Goal: Task Accomplishment & Management: Manage account settings

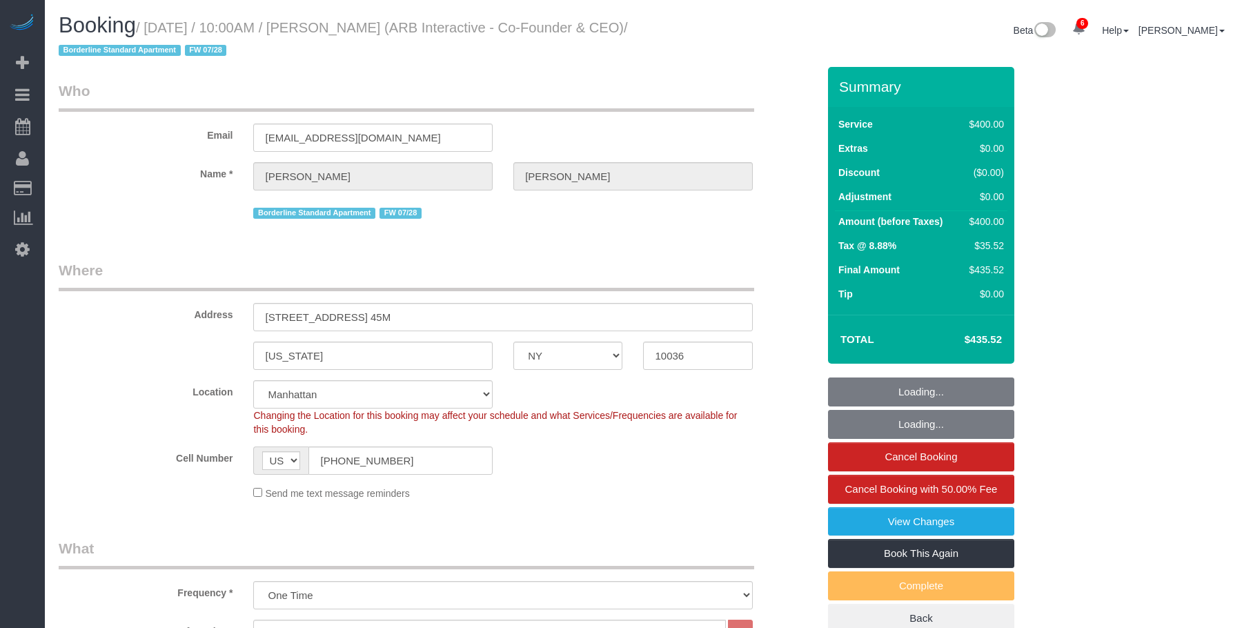
select select "NY"
select select "300"
select select "number:89"
select select "number:90"
select select "number:15"
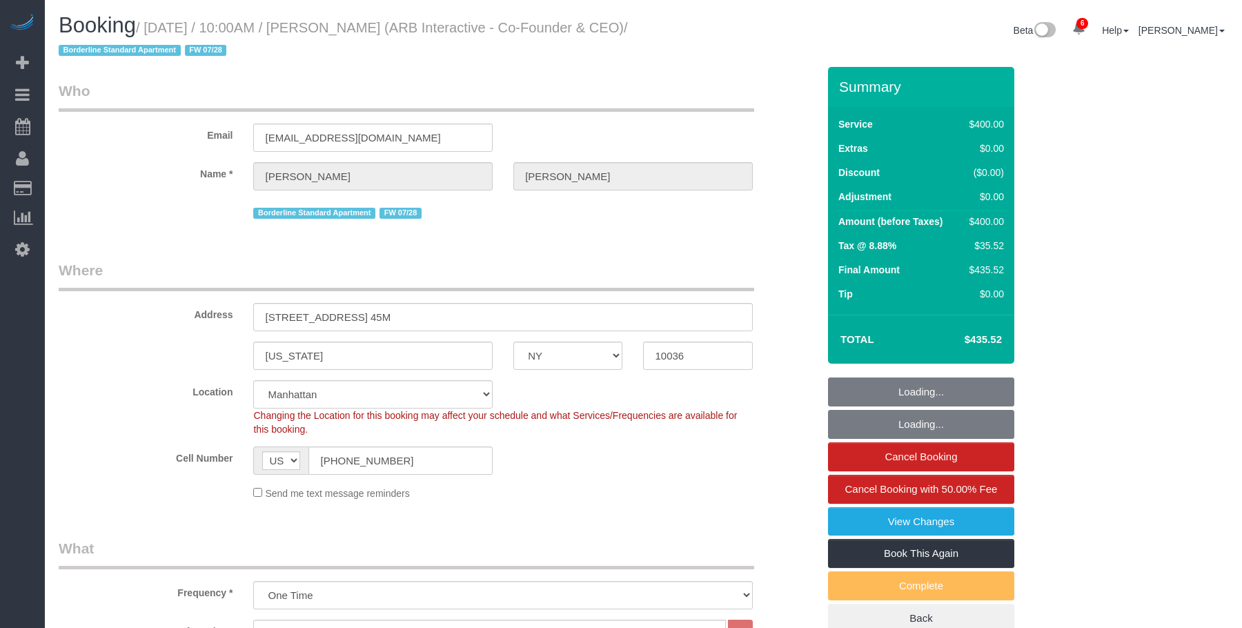
select select "number:5"
select select "spot1"
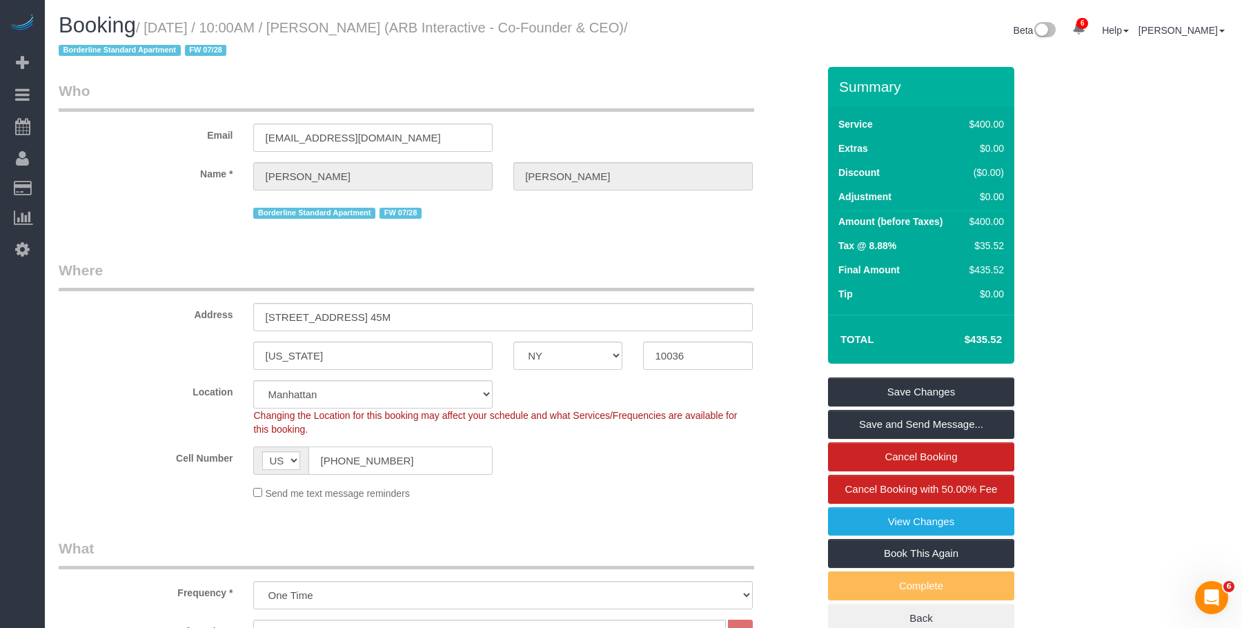
drag, startPoint x: 395, startPoint y: 470, endPoint x: 222, endPoint y: 420, distance: 179.7
click at [219, 426] on sui-booking-location "Location [GEOGRAPHIC_DATA] [GEOGRAPHIC_DATA] [GEOGRAPHIC_DATA] [GEOGRAPHIC_DATA…" at bounding box center [438, 440] width 759 height 120
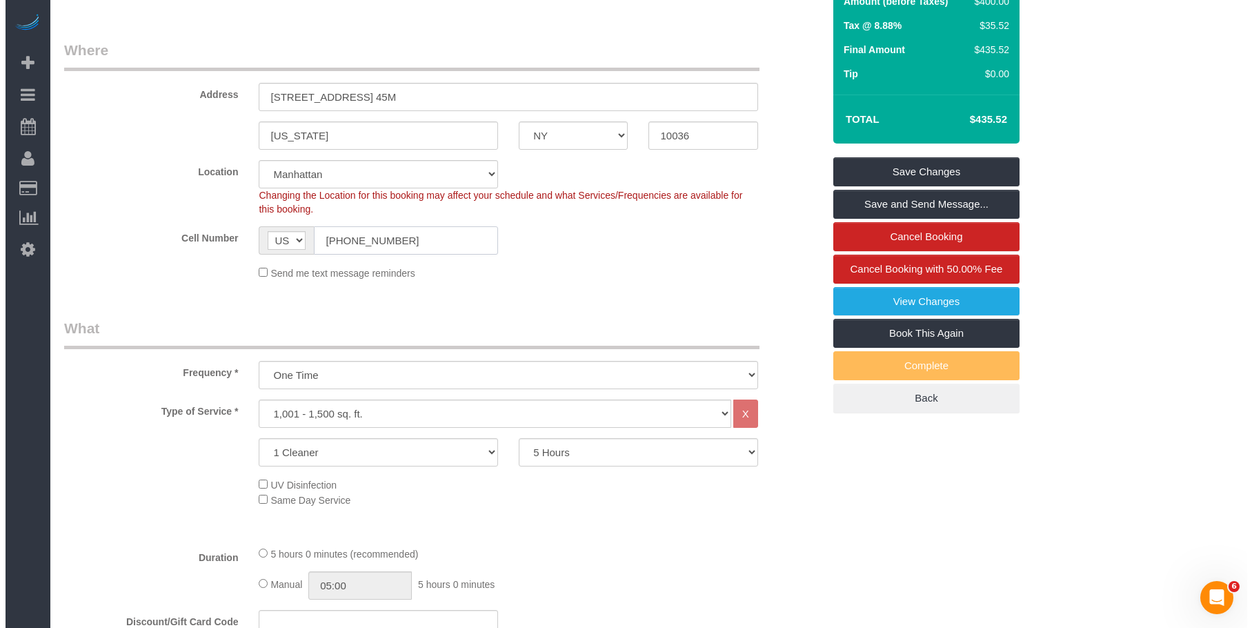
scroll to position [112, 0]
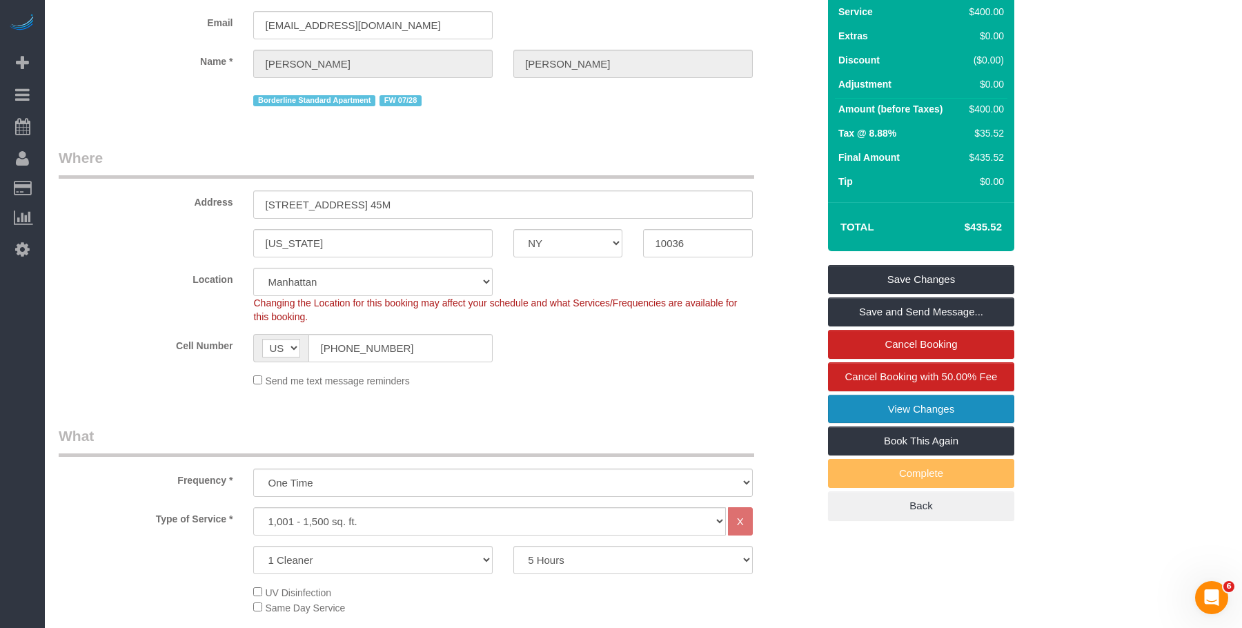
drag, startPoint x: 876, startPoint y: 404, endPoint x: 807, endPoint y: 394, distance: 69.0
click at [874, 404] on link "View Changes" at bounding box center [921, 409] width 186 height 29
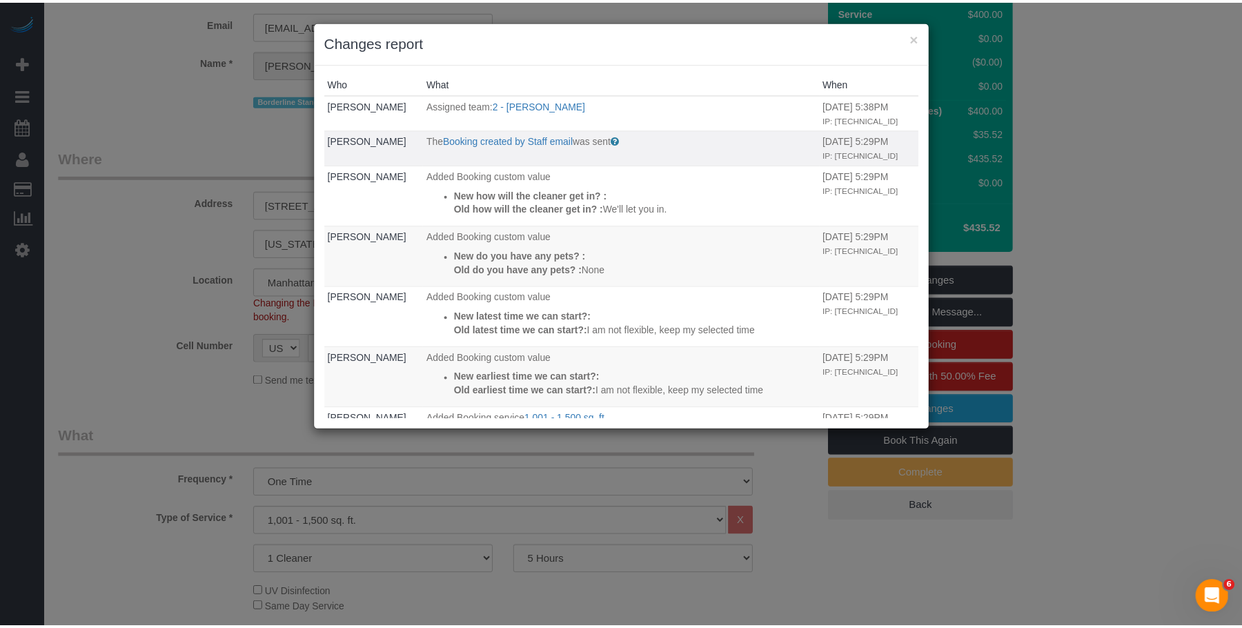
scroll to position [0, 0]
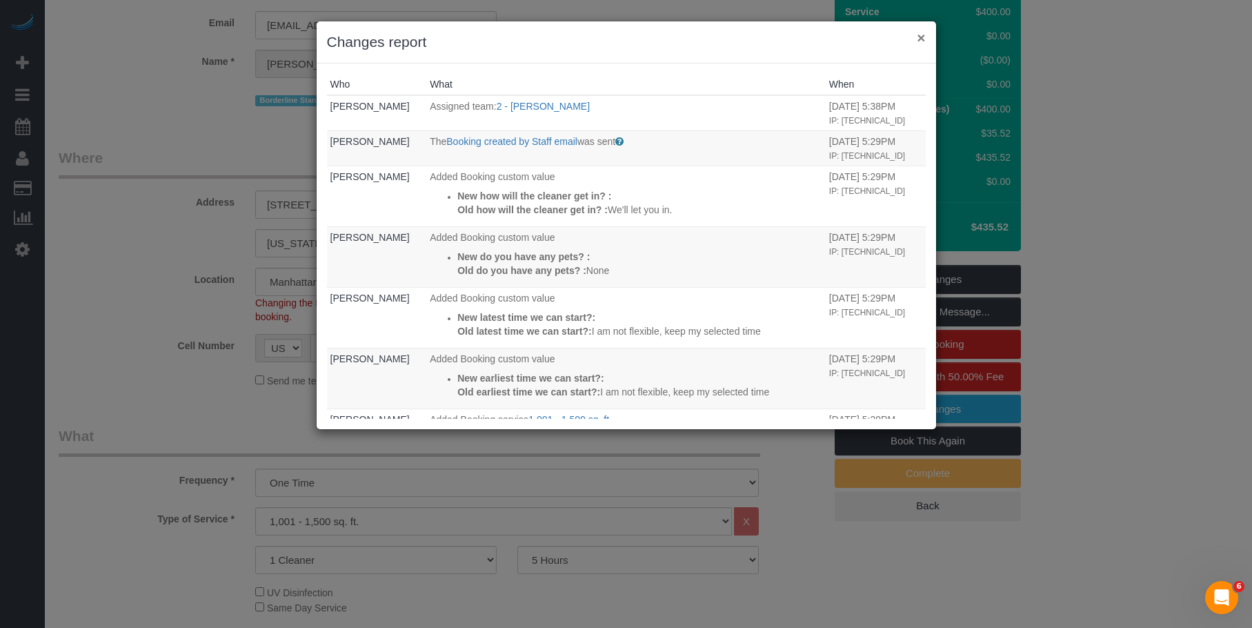
click at [923, 36] on button "×" at bounding box center [921, 37] width 8 height 14
